Goal: Information Seeking & Learning: Learn about a topic

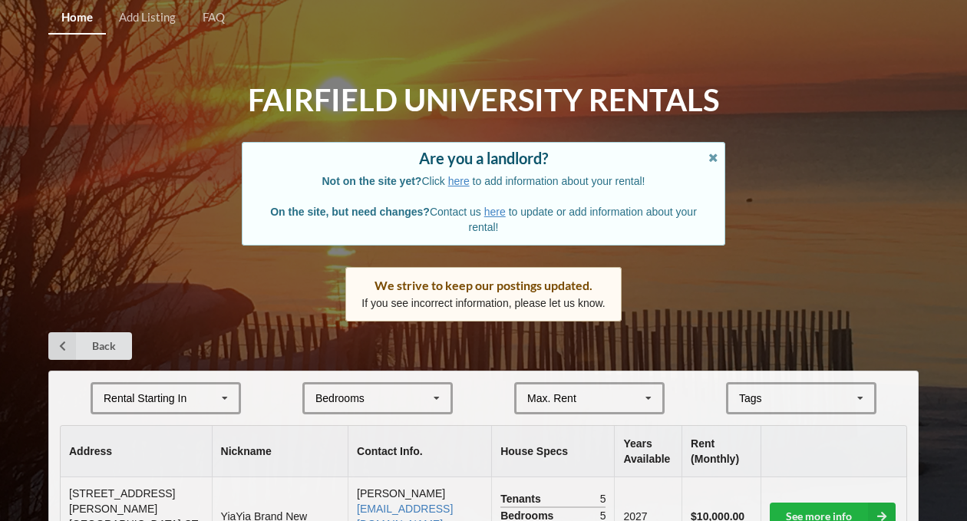
scroll to position [2147, 0]
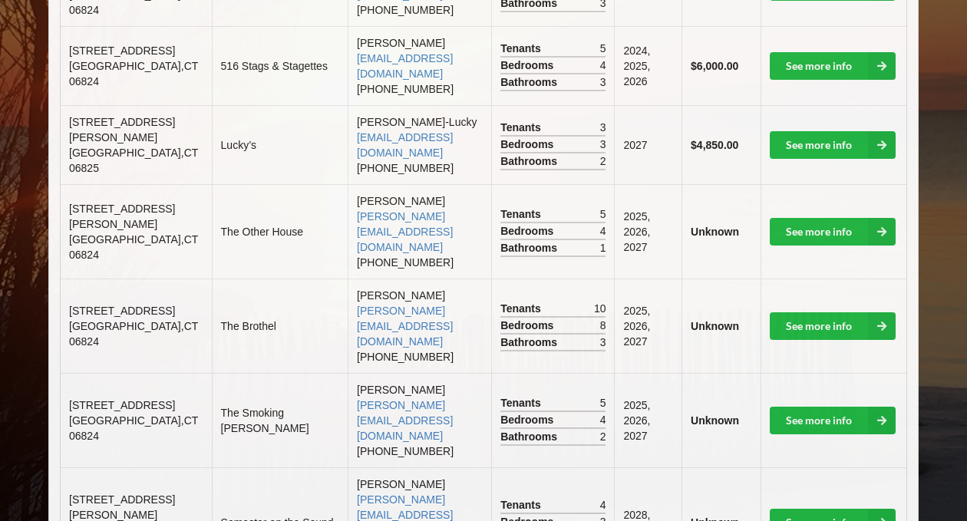
click at [114, 284] on td "468 Reef Road Fairfield , CT 06824" at bounding box center [136, 326] width 151 height 94
click at [799, 407] on link "See more info" at bounding box center [833, 421] width 126 height 28
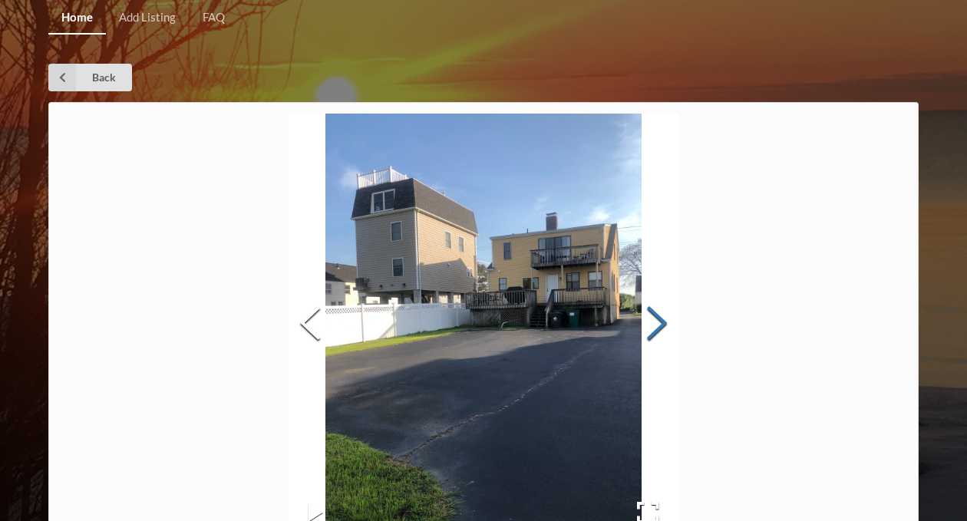
click at [660, 326] on button "Next Slide" at bounding box center [656, 325] width 43 height 139
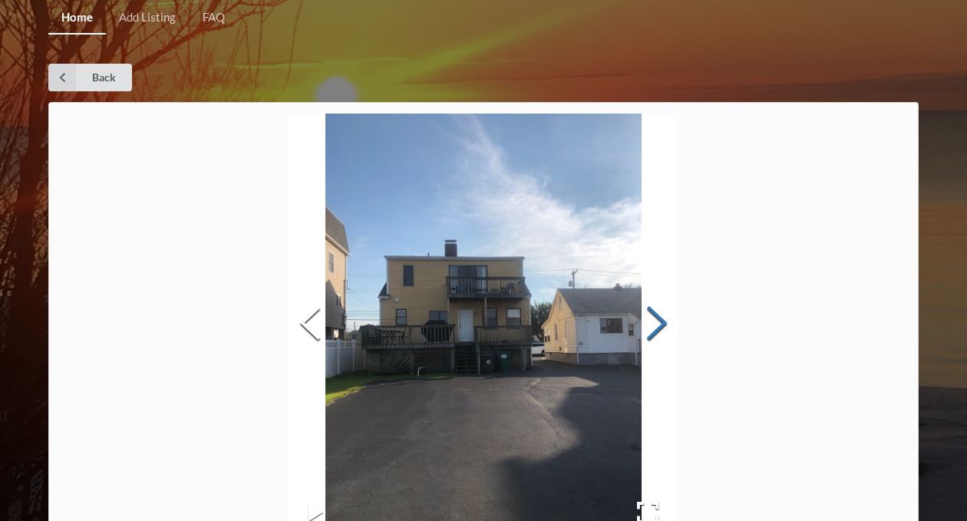
click at [660, 326] on button "Next Slide" at bounding box center [656, 325] width 43 height 139
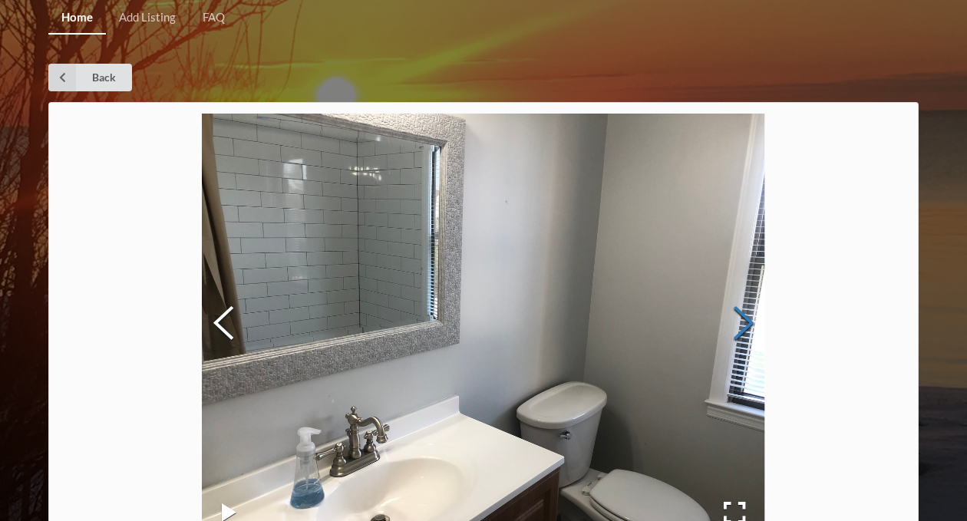
click at [660, 326] on img at bounding box center [483, 325] width 563 height 422
click at [749, 319] on button "Next Slide" at bounding box center [743, 325] width 43 height 139
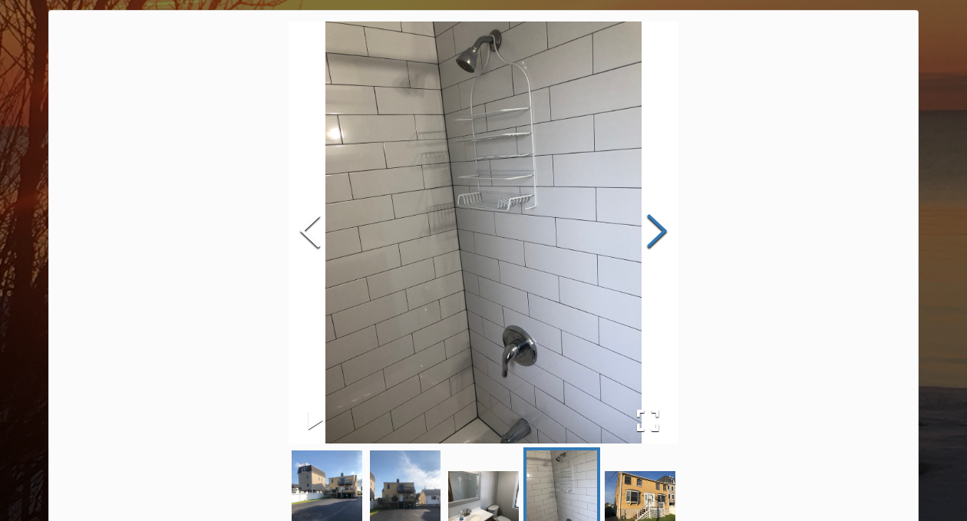
scroll to position [106, 0]
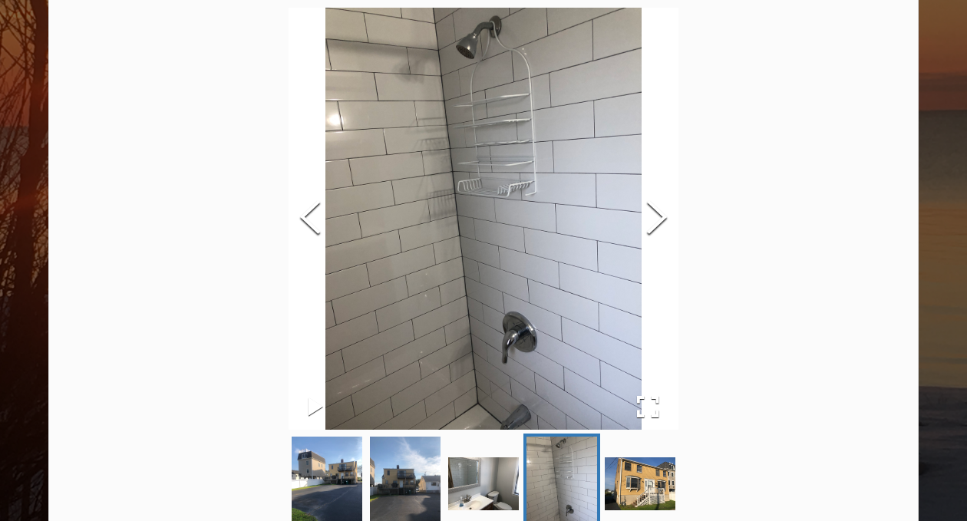
click at [616, 451] on div "Thumbnail Navigation" at bounding box center [484, 484] width 390 height 101
click at [632, 476] on img "Go to Slide 5" at bounding box center [640, 483] width 71 height 53
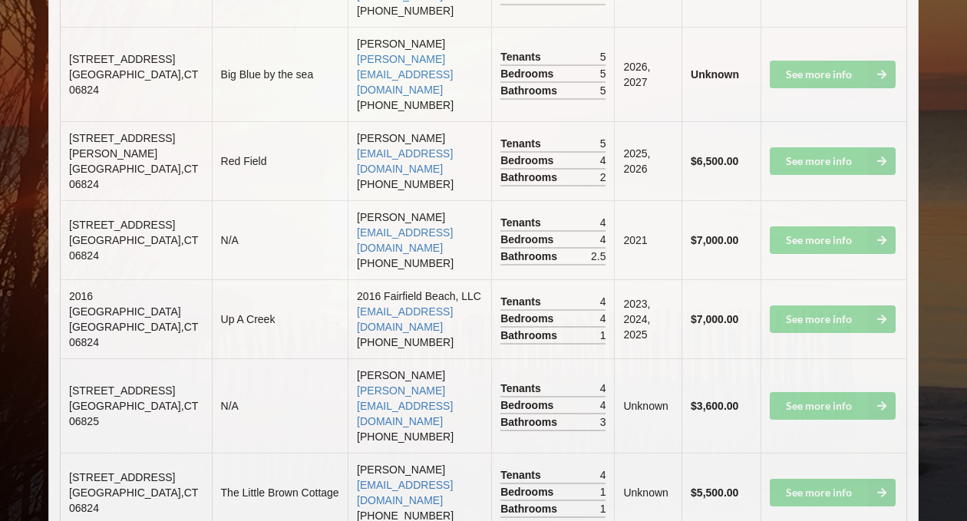
scroll to position [3843, 0]
